Goal: Information Seeking & Learning: Learn about a topic

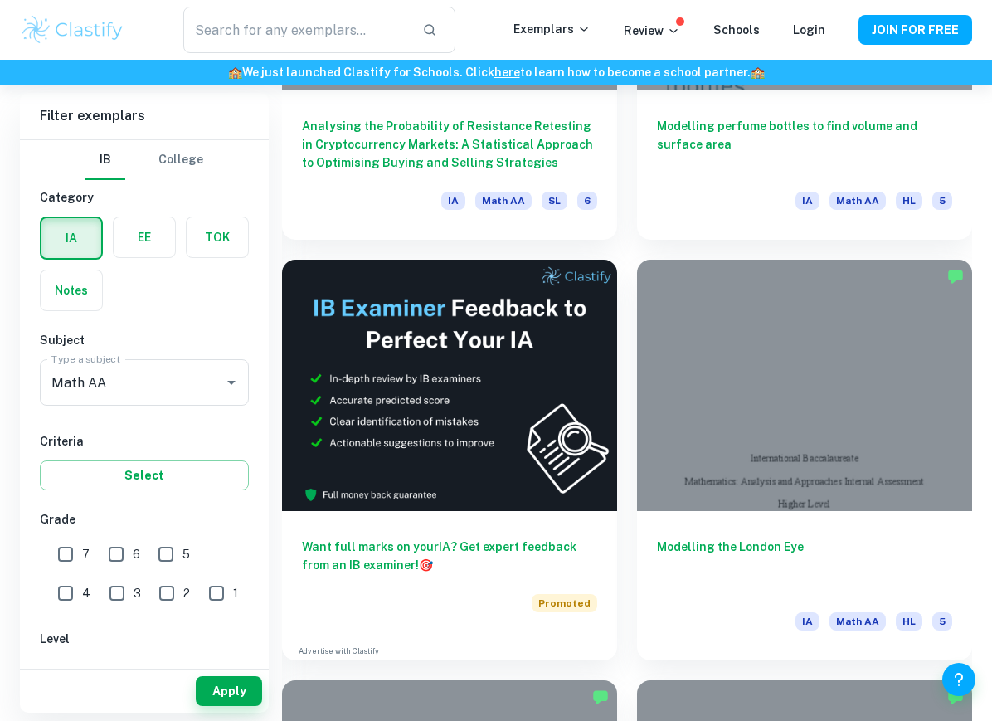
scroll to position [873, 0]
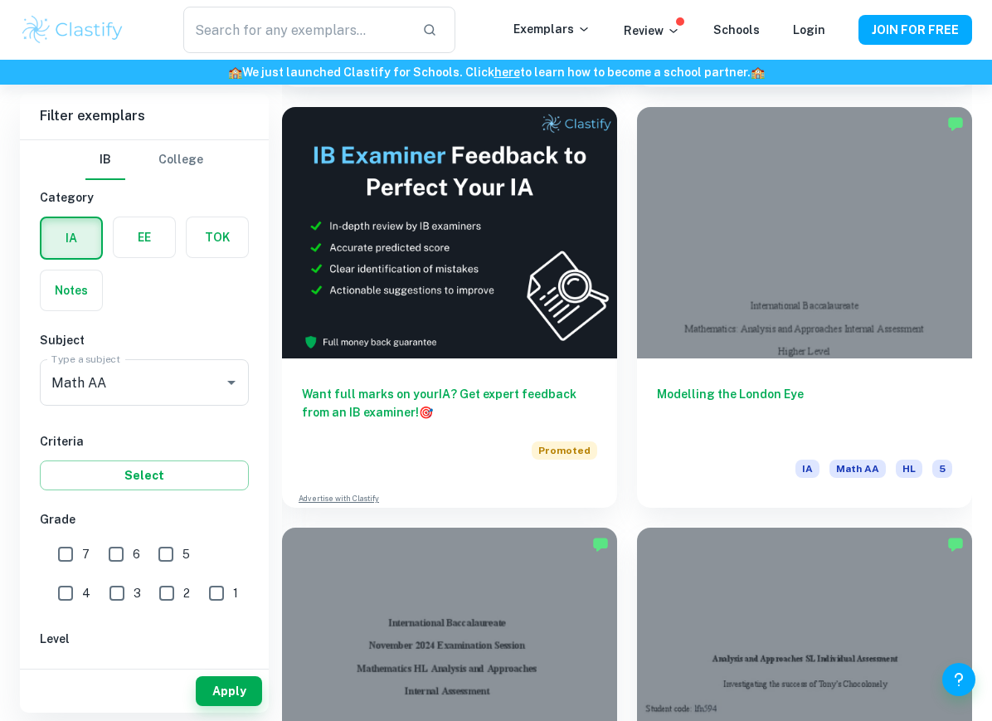
click at [51, 557] on input "7" at bounding box center [65, 553] width 33 height 33
checkbox input "true"
click at [122, 678] on input "SL" at bounding box center [126, 675] width 33 height 33
checkbox input "true"
click at [239, 706] on button "Apply" at bounding box center [229, 691] width 66 height 30
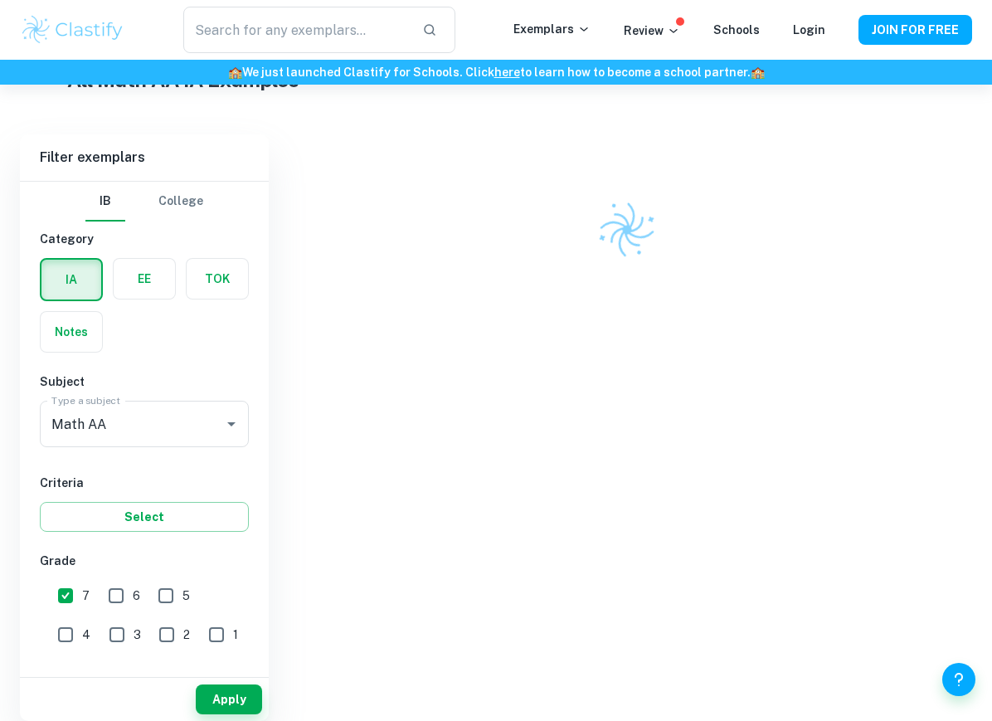
scroll to position [416, 0]
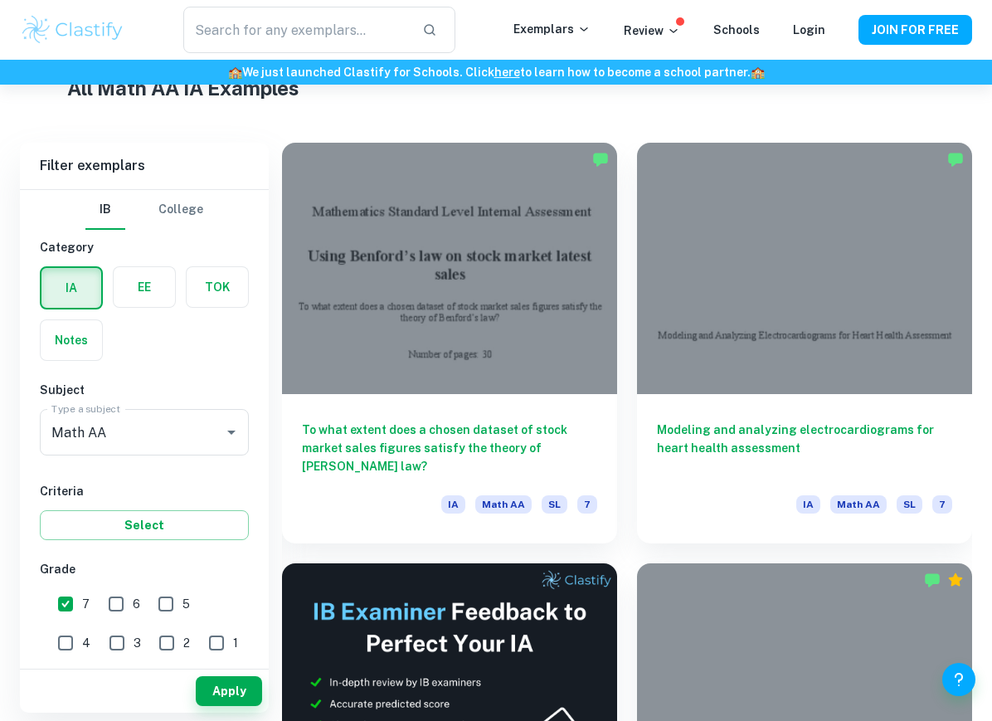
click at [915, 424] on h6 "Modeling and analyzing electrocardiograms for heart health assessment" at bounding box center [804, 447] width 295 height 55
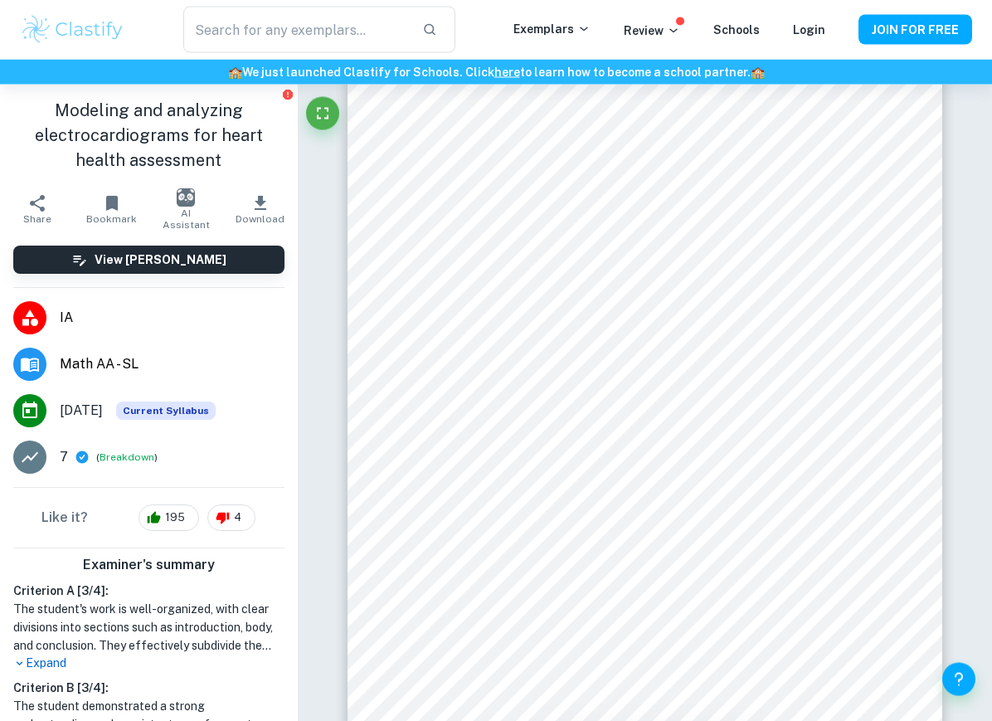
scroll to position [2876, 0]
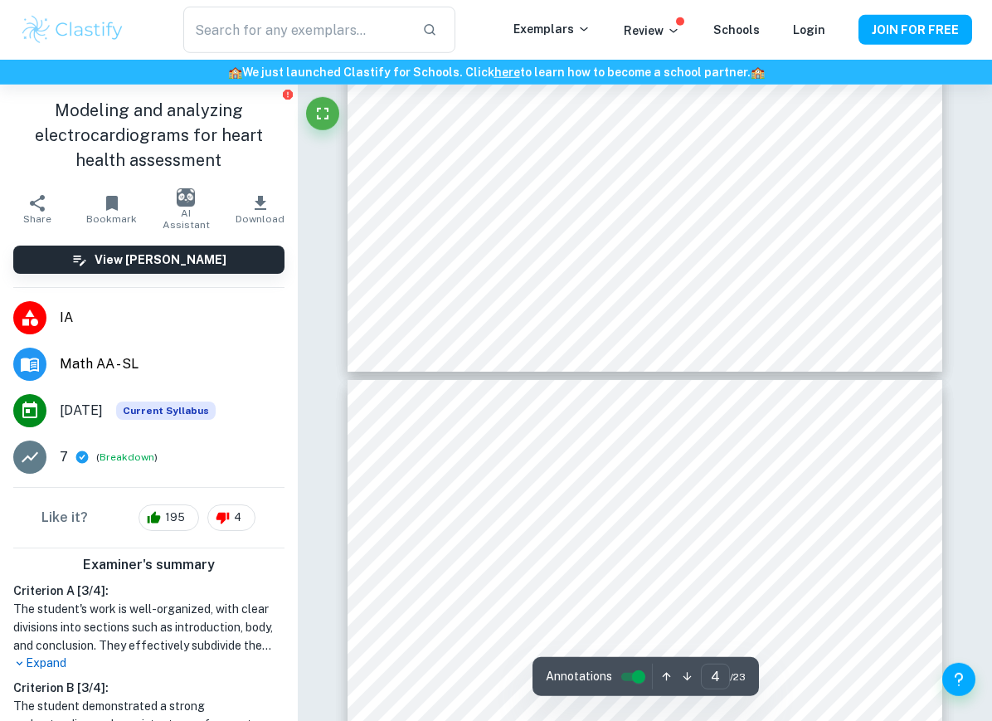
type input "5"
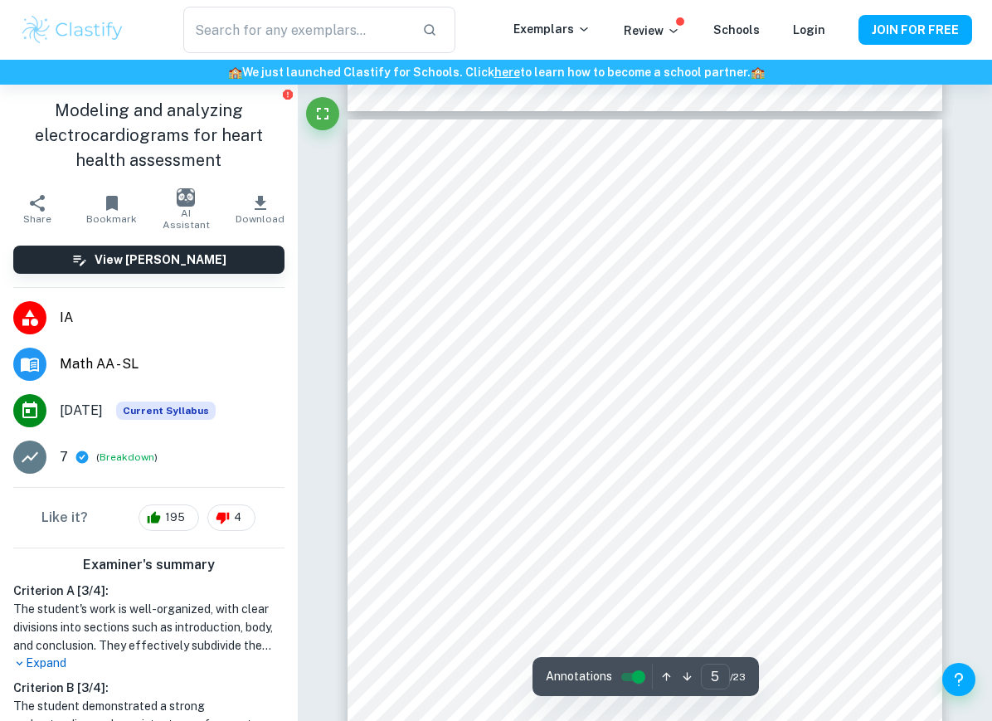
scroll to position [3639, 0]
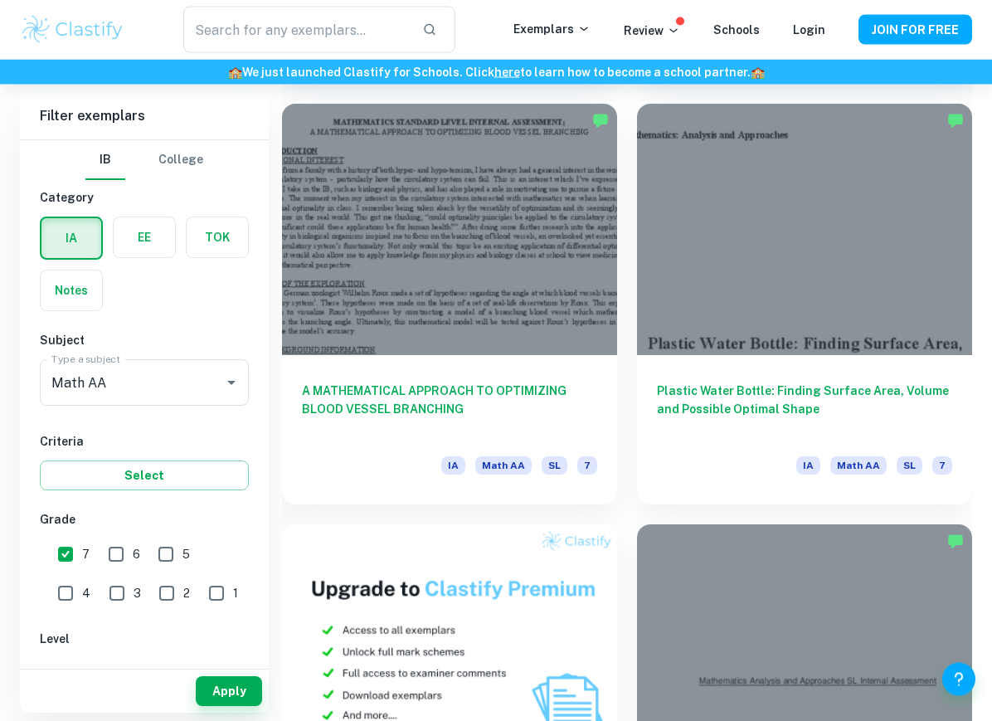
scroll to position [1296, 0]
click at [814, 415] on h6 "Plastic Water Bottle: Finding Surface Area, Volume and Possible Optimal Shape" at bounding box center [804, 409] width 295 height 55
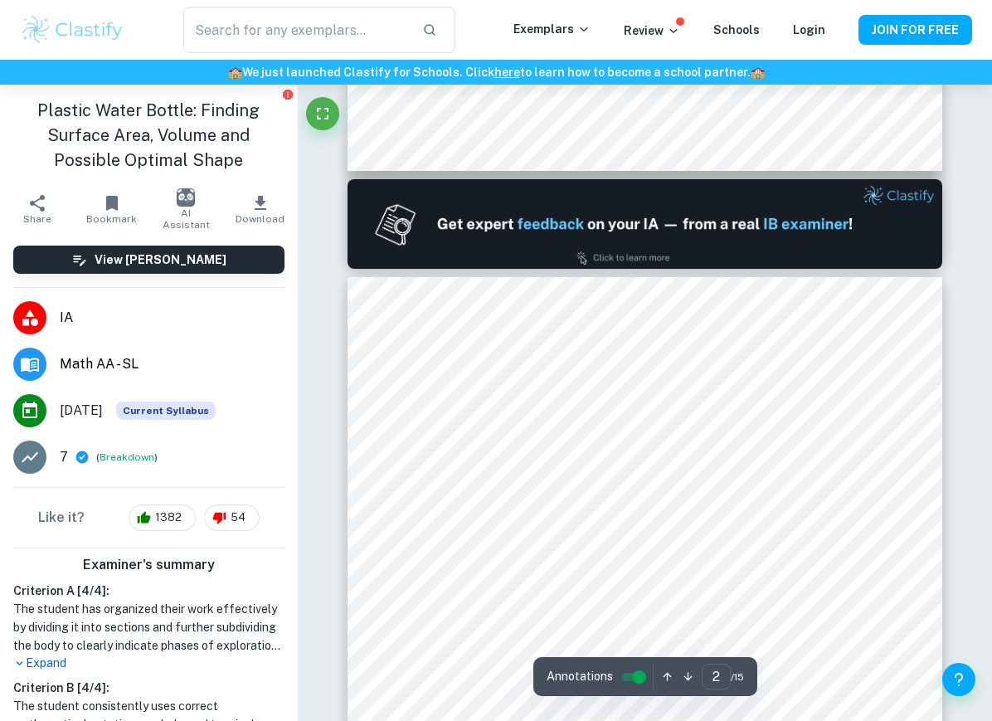
scroll to position [912, 0]
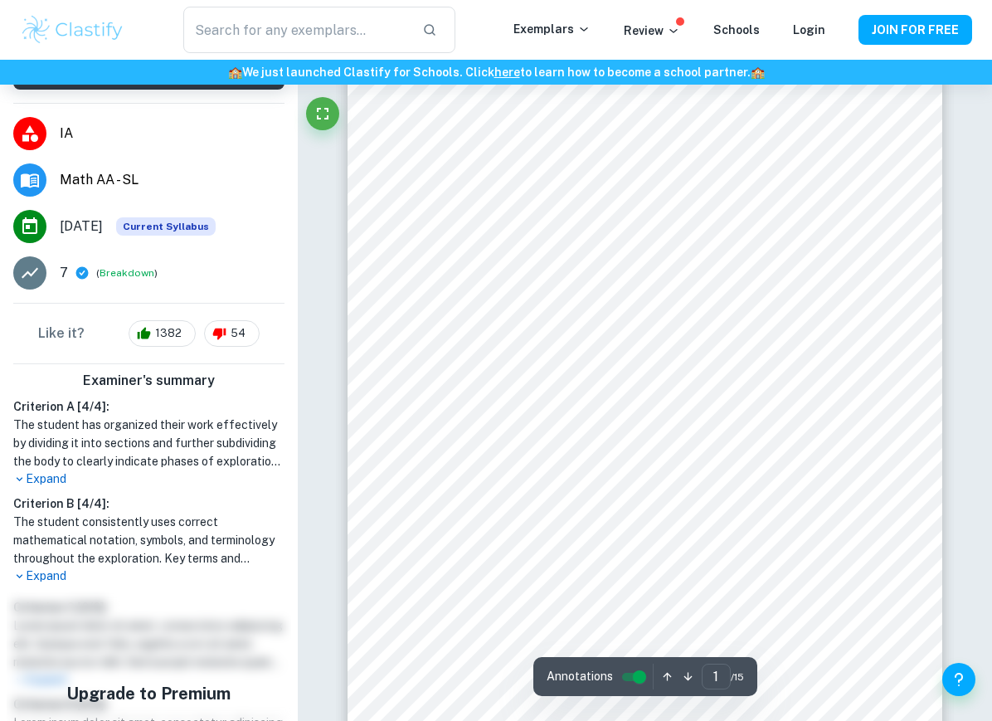
scroll to position [0, 0]
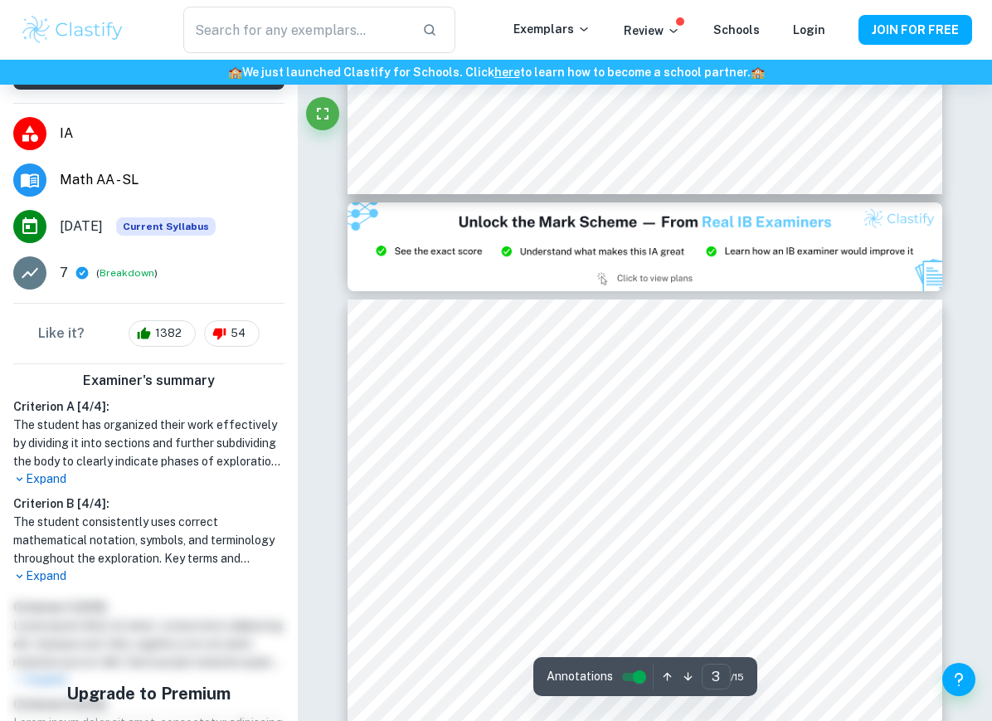
type input "2"
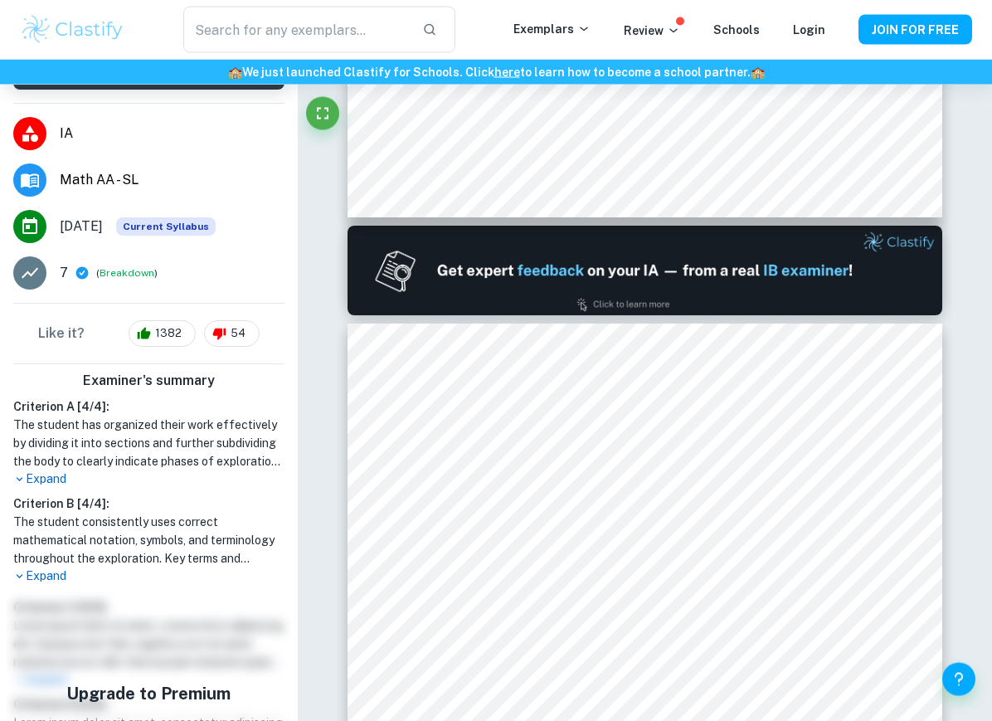
scroll to position [716, 0]
